Goal: Find specific page/section: Find specific page/section

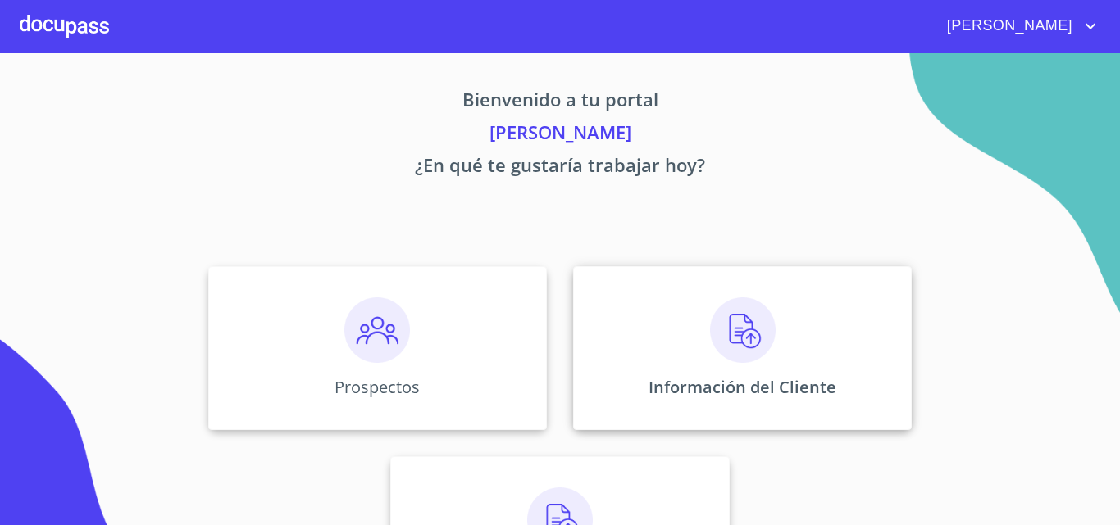
click at [775, 357] on div "Información del Cliente" at bounding box center [742, 348] width 339 height 164
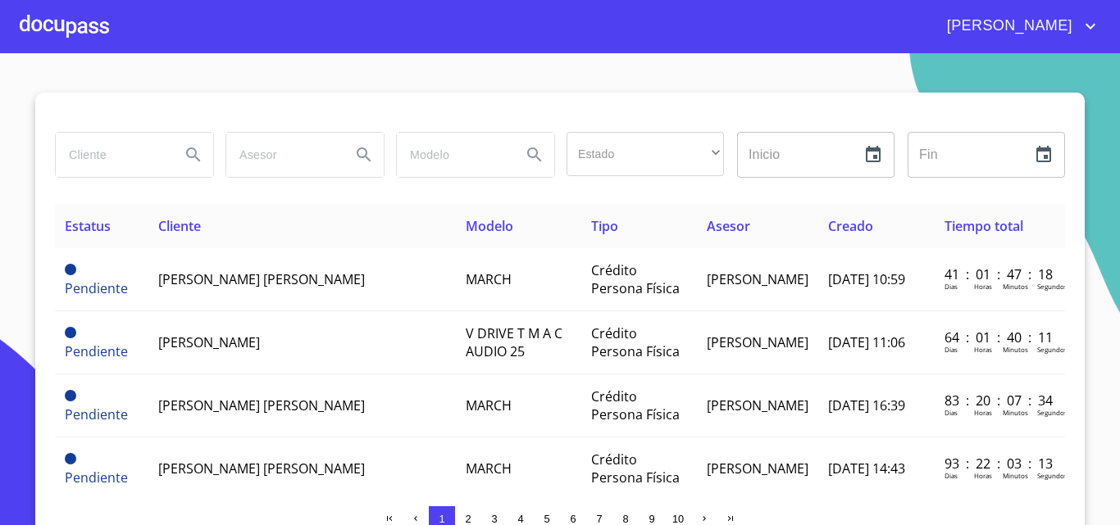
click at [103, 163] on input "search" at bounding box center [111, 155] width 111 height 44
click at [491, 519] on span "3" at bounding box center [494, 519] width 6 height 12
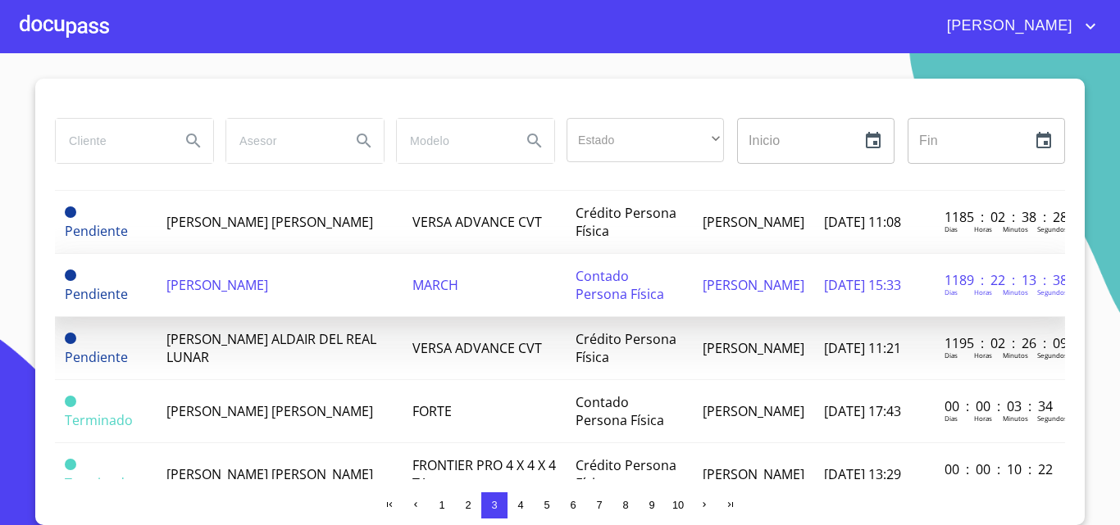
scroll to position [820, 0]
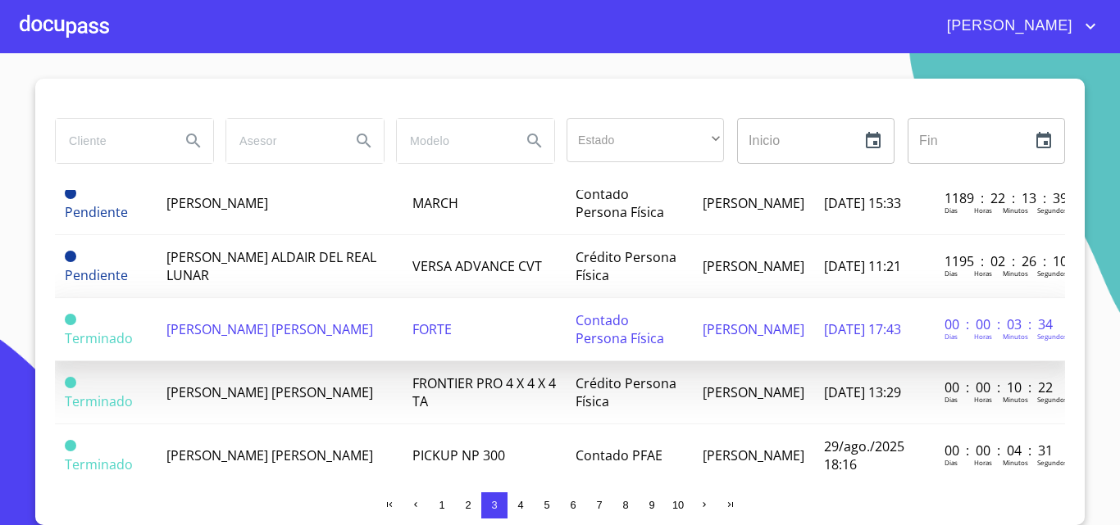
click at [339, 334] on td "[PERSON_NAME] [PERSON_NAME]" at bounding box center [280, 329] width 247 height 63
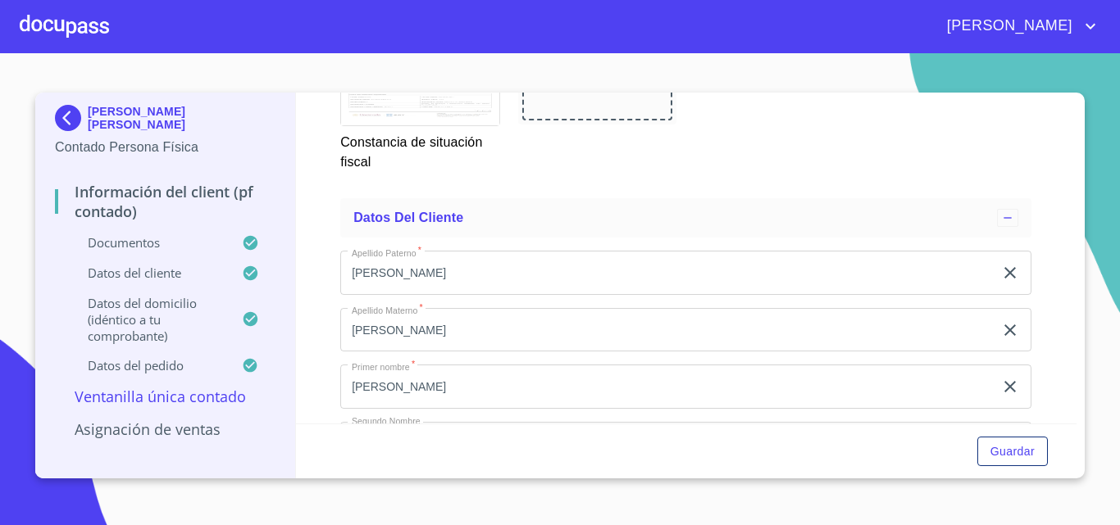
scroll to position [3279, 0]
